Goal: Use online tool/utility: Utilize a website feature to perform a specific function

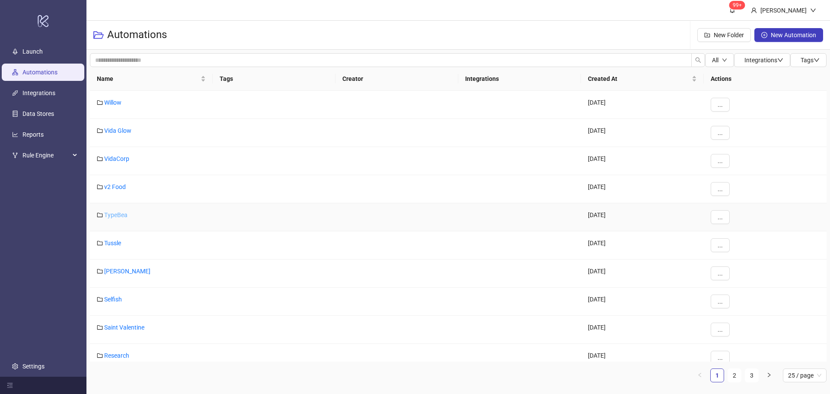
click at [120, 215] on link "TypeBea" at bounding box center [115, 214] width 23 height 7
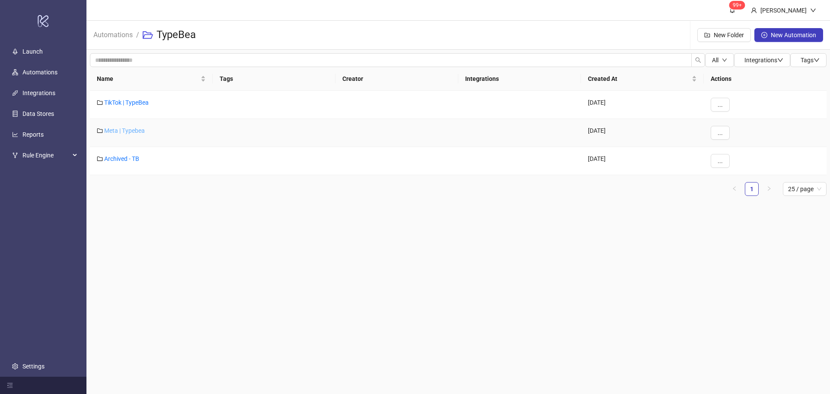
click at [138, 132] on link "Meta | Typebea" at bounding box center [124, 130] width 41 height 7
click at [125, 157] on link "Typebea AU" at bounding box center [120, 158] width 32 height 7
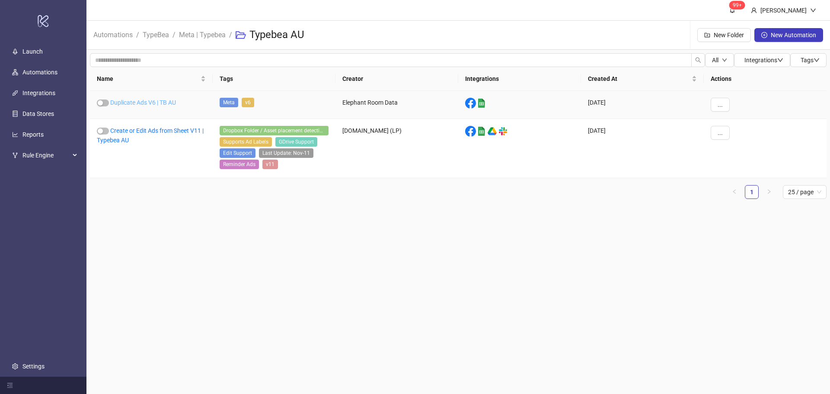
click at [144, 102] on link "Duplicate Ads V6 | TB AU" at bounding box center [143, 102] width 66 height 7
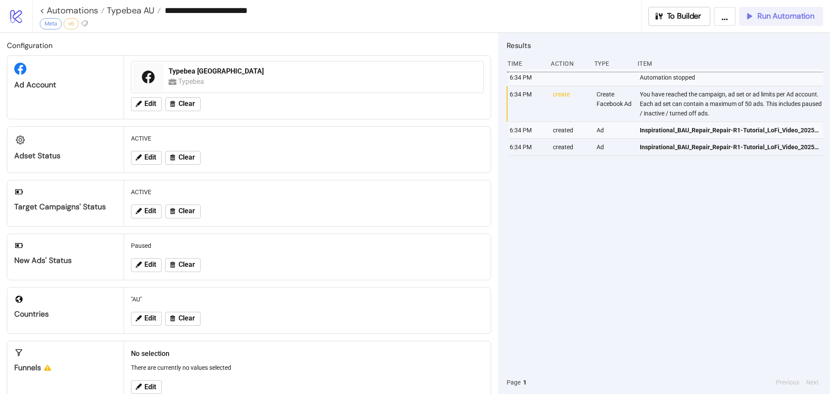
click at [787, 17] on span "Run Automation" at bounding box center [786, 16] width 57 height 10
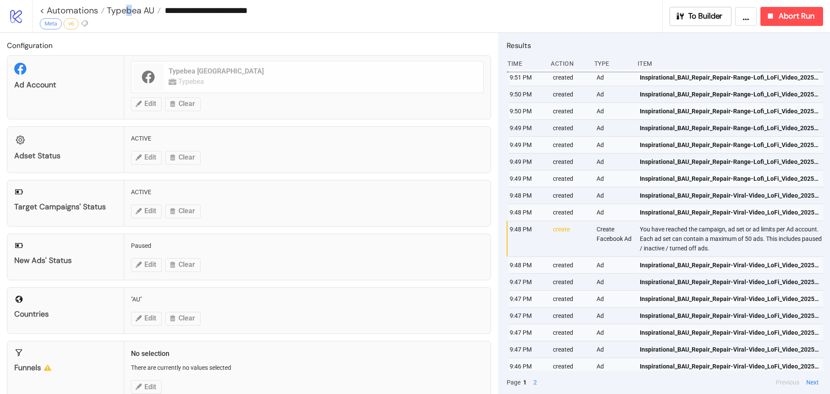
click at [129, 4] on div "**********" at bounding box center [351, 10] width 623 height 13
click at [130, 5] on span "Typebea AU" at bounding box center [130, 10] width 50 height 11
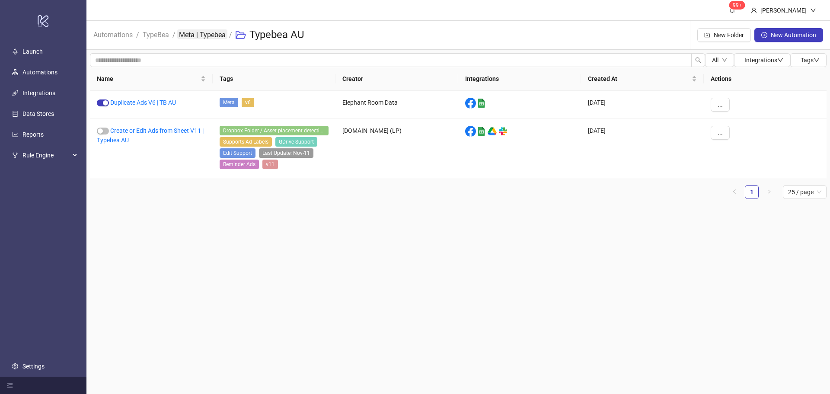
click at [208, 38] on link "Meta | Typebea" at bounding box center [202, 34] width 50 height 10
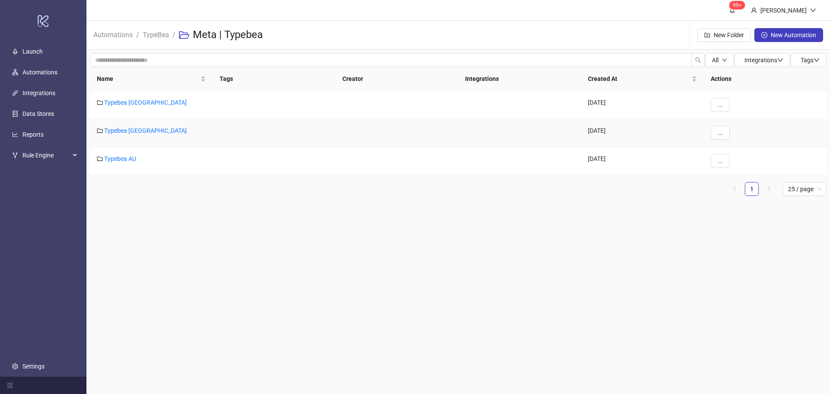
click at [120, 135] on div "Typebea [GEOGRAPHIC_DATA]" at bounding box center [151, 133] width 123 height 28
click at [120, 132] on link "Typebea [GEOGRAPHIC_DATA]" at bounding box center [145, 130] width 83 height 7
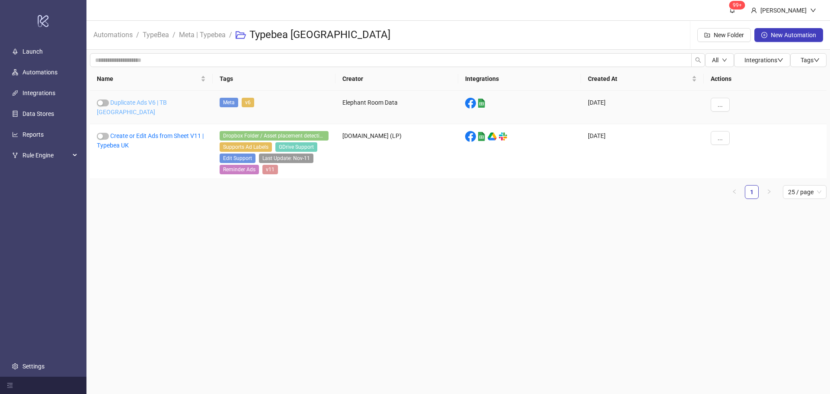
click at [144, 99] on link "Duplicate Ads V6 | TB [GEOGRAPHIC_DATA]" at bounding box center [132, 107] width 70 height 16
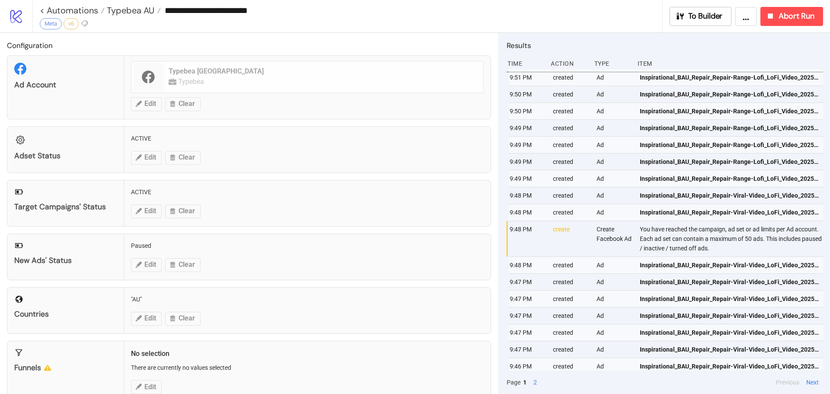
type input "**********"
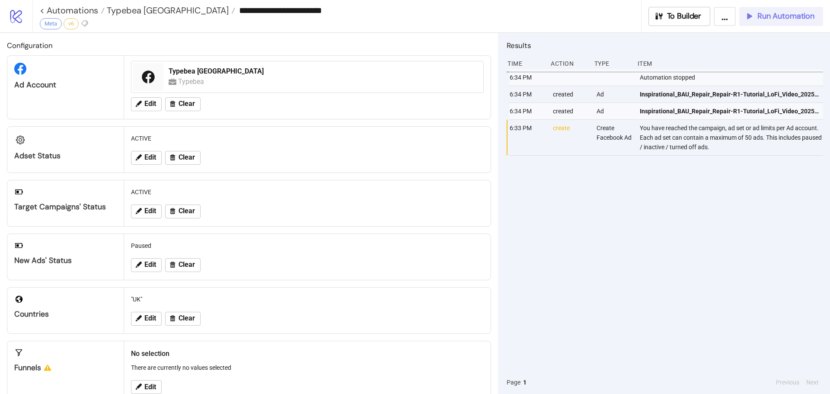
click at [781, 21] on button "Run Automation" at bounding box center [782, 16] width 84 height 19
